Goal: Book appointment/travel/reservation

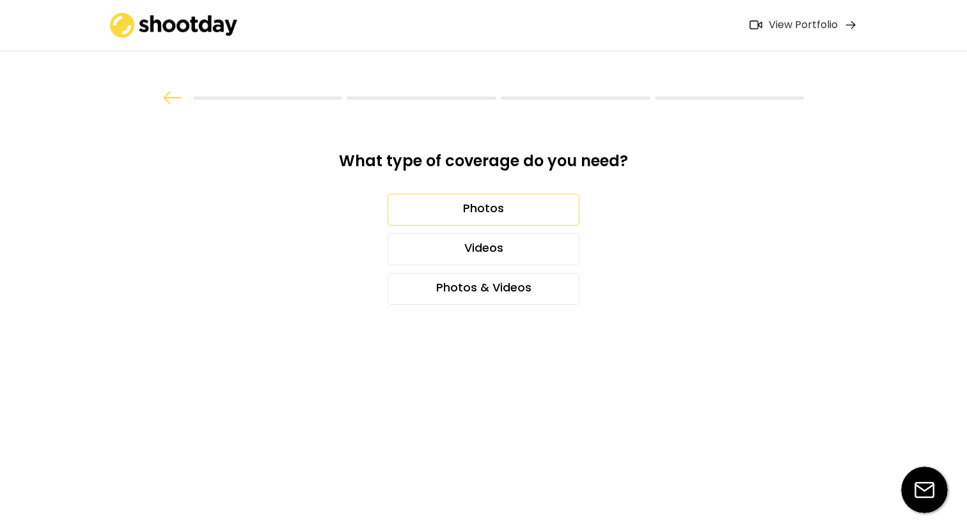
click at [488, 207] on div "Photos" at bounding box center [483, 210] width 192 height 32
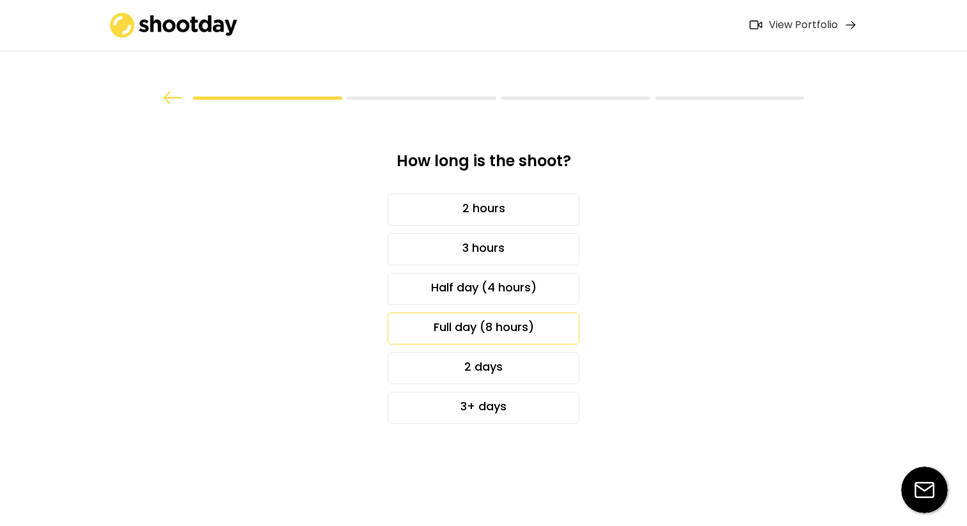
click at [508, 325] on div "Full day (8 hours)" at bounding box center [483, 329] width 192 height 32
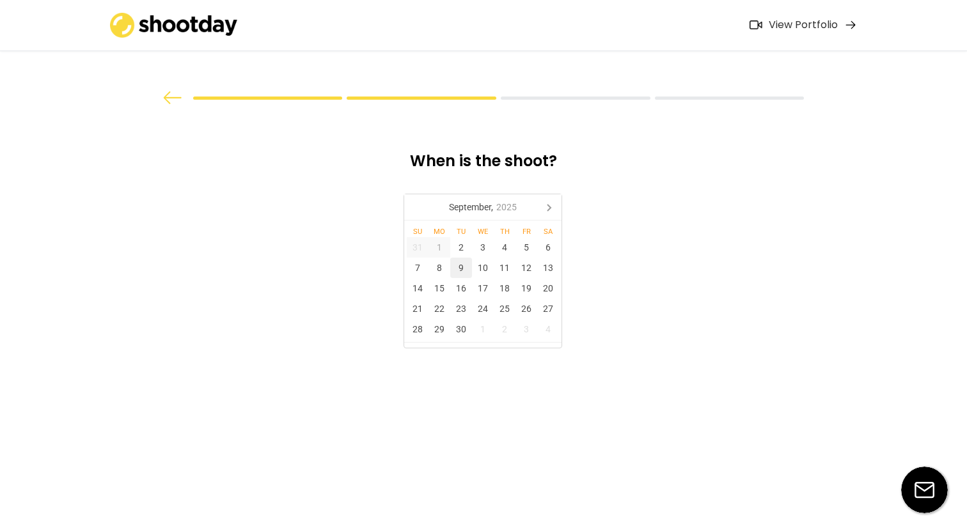
click at [464, 267] on div "9" at bounding box center [461, 268] width 22 height 20
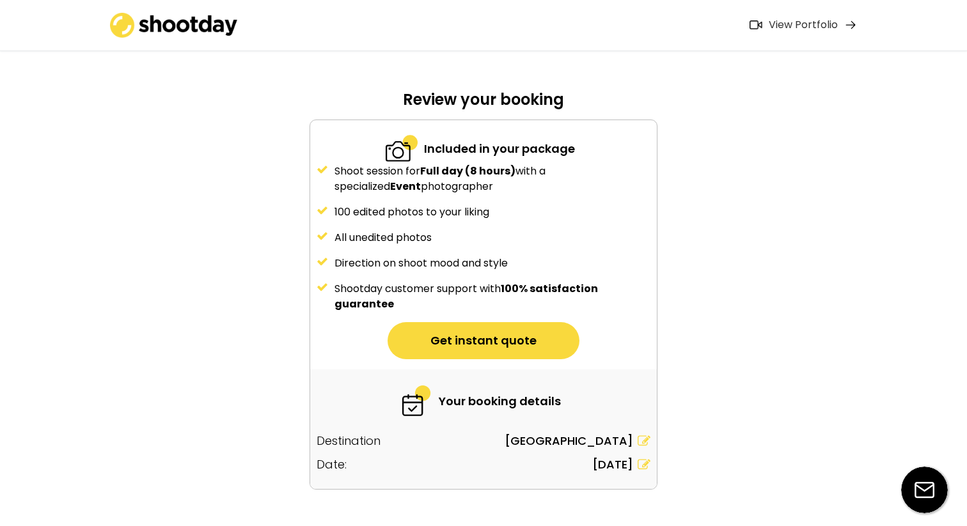
scroll to position [70, 0]
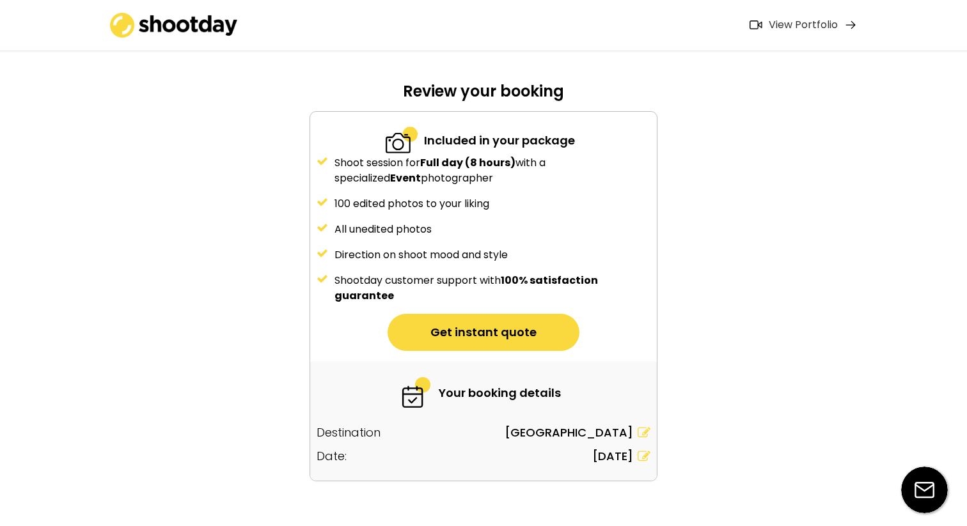
click at [508, 323] on button "Get instant quote" at bounding box center [483, 332] width 192 height 37
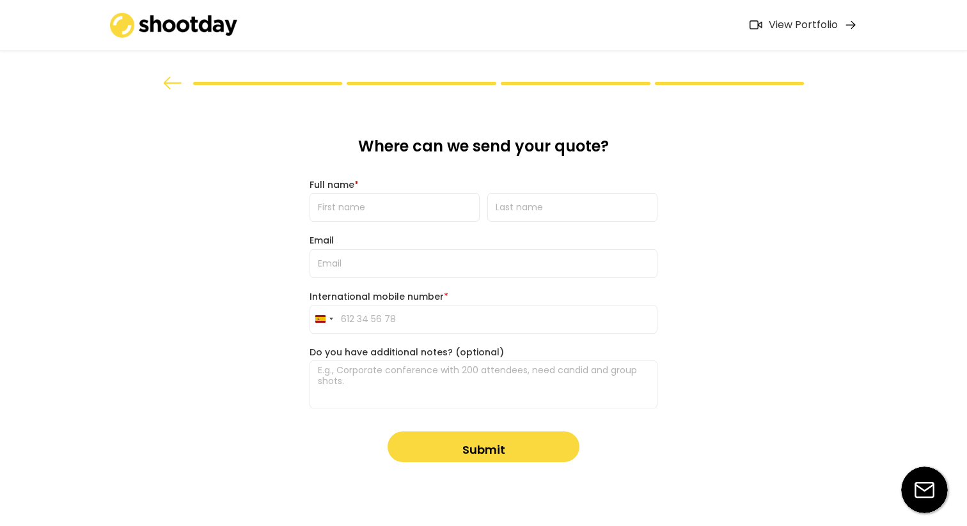
scroll to position [0, 0]
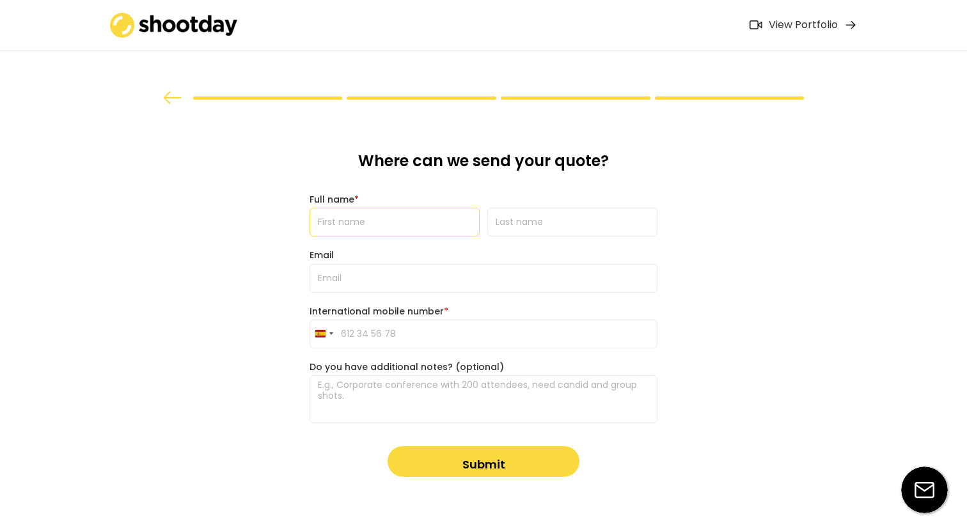
click at [393, 227] on input "input" at bounding box center [394, 222] width 170 height 29
click at [374, 226] on input "input" at bounding box center [394, 222] width 170 height 29
type input "[PERSON_NAME]"
type input "L"
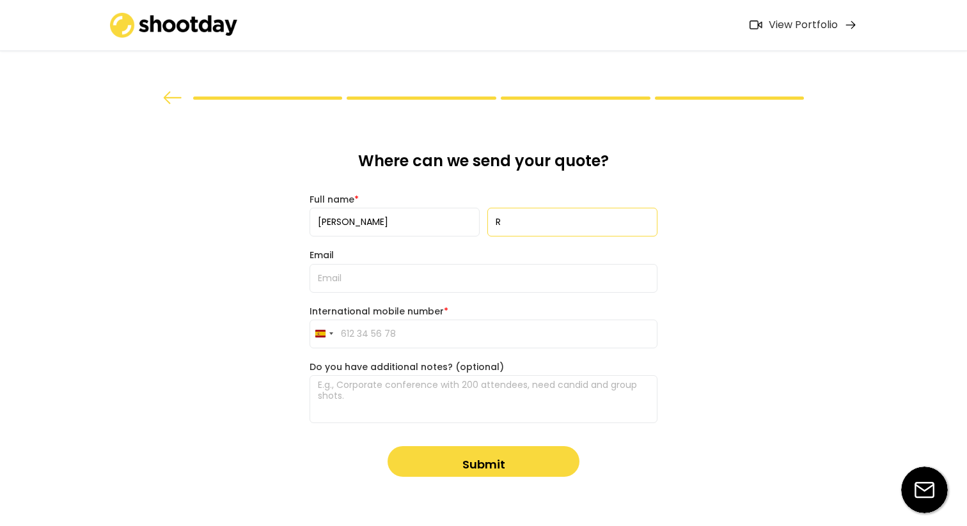
type input "R"
click at [347, 281] on input "email" at bounding box center [483, 278] width 348 height 29
type input "[EMAIL_ADDRESS][DOMAIN_NAME]"
click at [380, 341] on input "tel" at bounding box center [483, 334] width 348 height 29
type input "649 69 39 04"
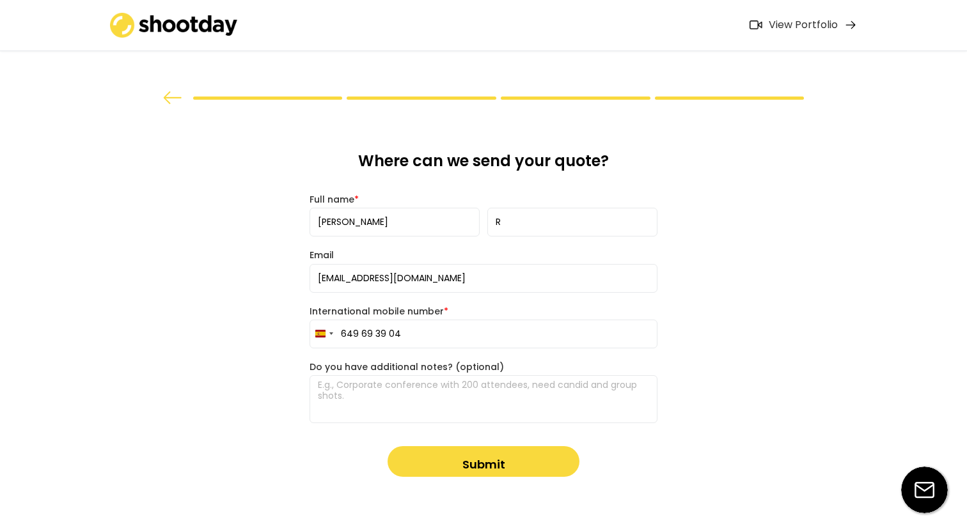
click at [432, 450] on button "Submit" at bounding box center [483, 461] width 192 height 31
